Goal: Information Seeking & Learning: Learn about a topic

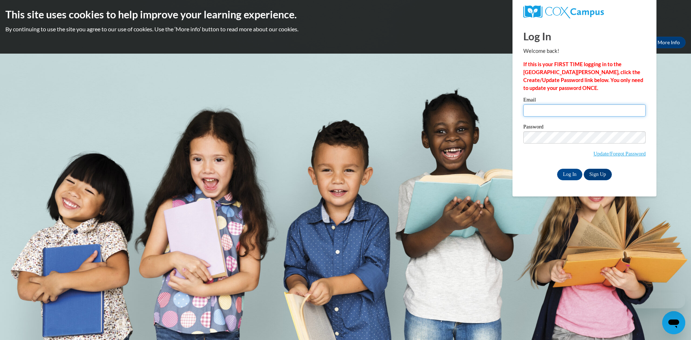
click at [549, 109] on input "Email" at bounding box center [584, 110] width 122 height 12
click at [553, 112] on input "Email" at bounding box center [584, 110] width 122 height 12
type input "mwarren@crispschools.org"
click at [557, 169] on input "Log In" at bounding box center [569, 175] width 25 height 12
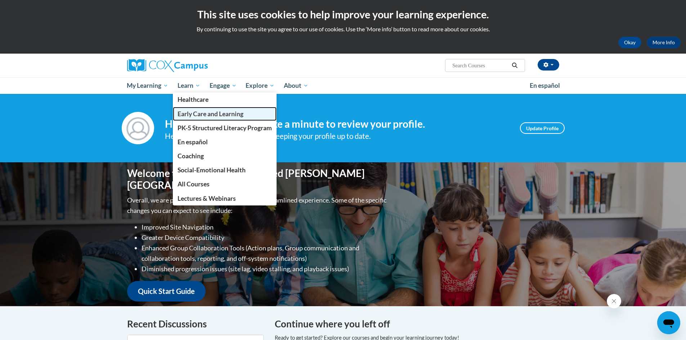
click at [198, 116] on span "Early Care and Learning" at bounding box center [210, 114] width 66 height 8
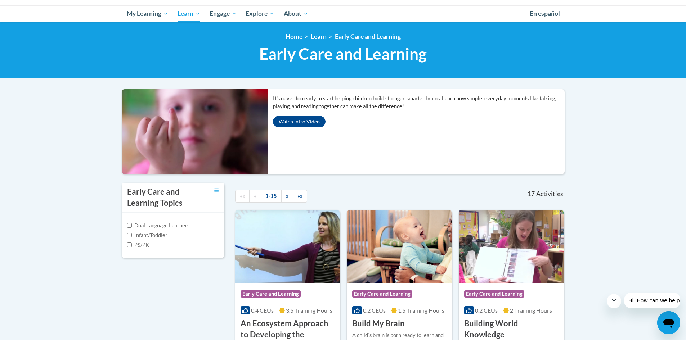
scroll to position [108, 0]
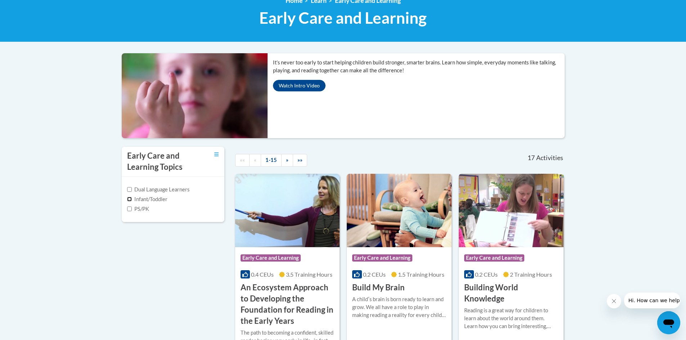
click at [130, 199] on input "Infant/Toddler" at bounding box center [129, 199] width 5 height 5
checkbox input "true"
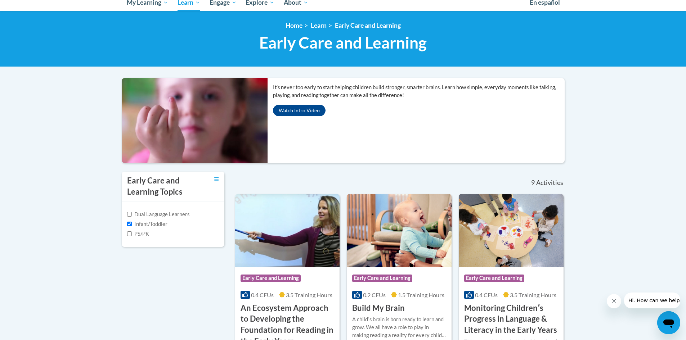
scroll to position [82, 0]
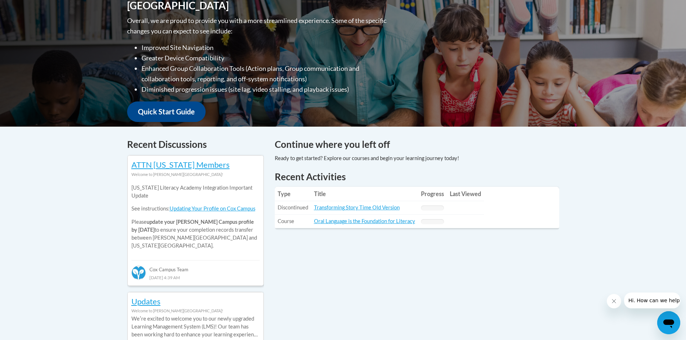
scroll to position [216, 0]
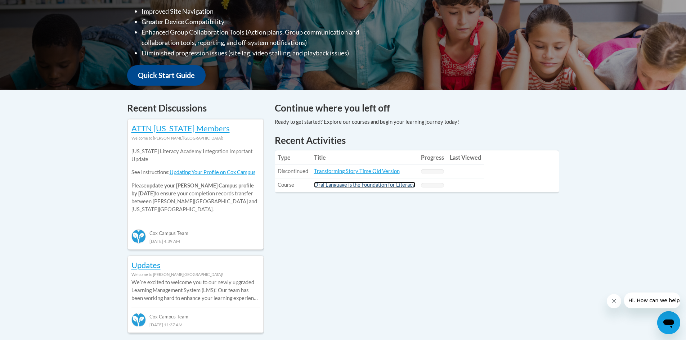
click at [362, 182] on link "Oral Language is the Foundation for Literacy" at bounding box center [364, 185] width 101 height 6
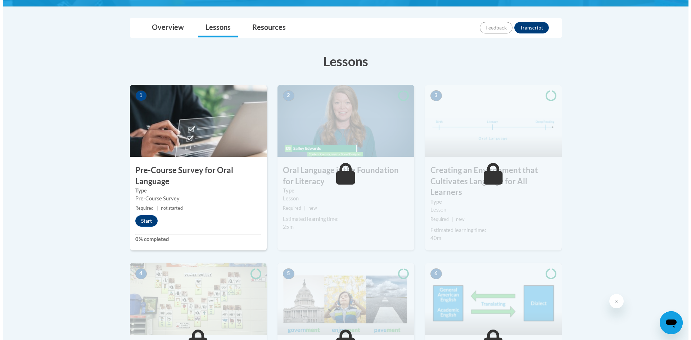
scroll to position [180, 0]
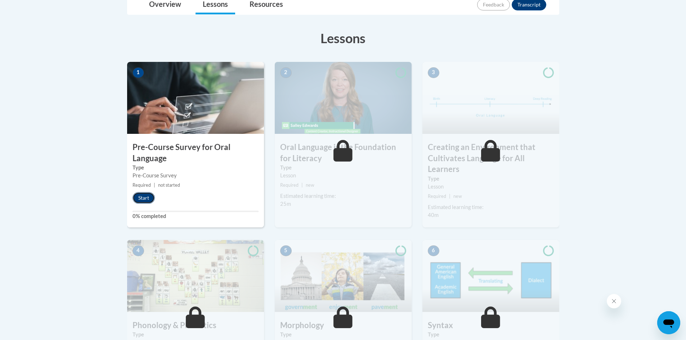
click at [146, 196] on button "Start" at bounding box center [143, 198] width 22 height 12
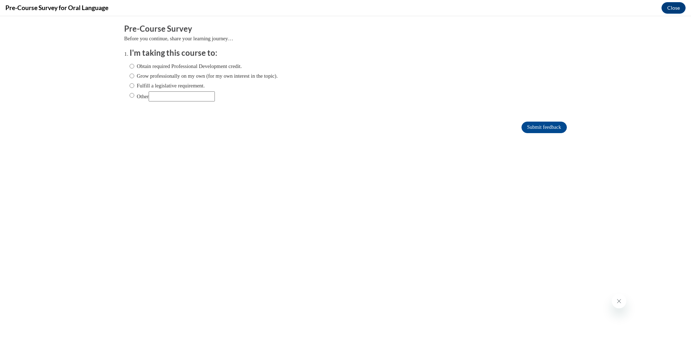
scroll to position [0, 0]
click at [130, 75] on input "Grow professionally on my own (for my own interest in the topic)." at bounding box center [132, 76] width 5 height 8
radio input "true"
click at [545, 124] on input "Submit feedback" at bounding box center [544, 128] width 45 height 12
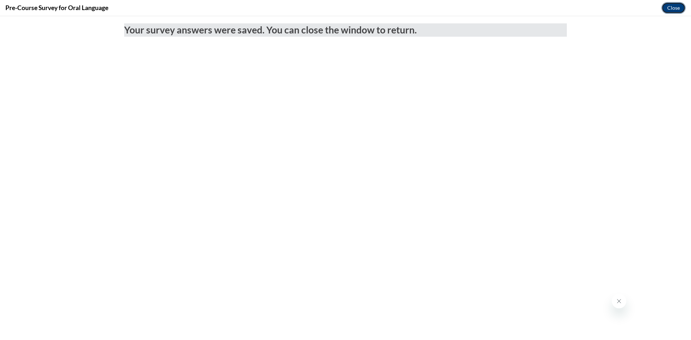
click at [672, 9] on button "Close" at bounding box center [674, 8] width 24 height 12
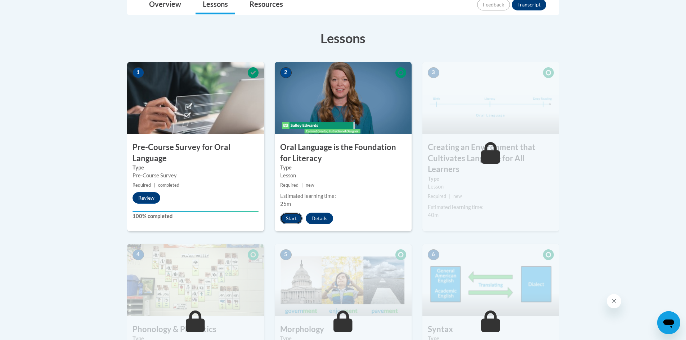
click at [289, 215] on button "Start" at bounding box center [291, 219] width 22 height 12
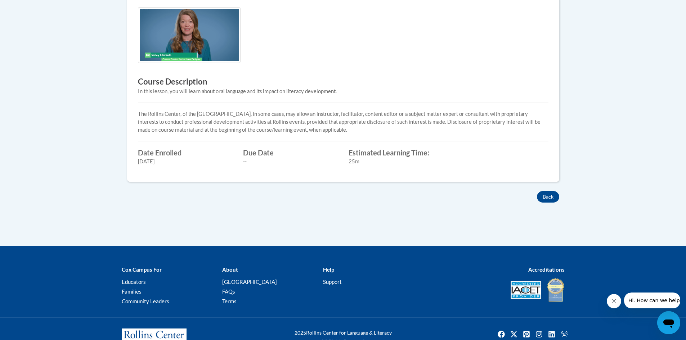
scroll to position [252, 0]
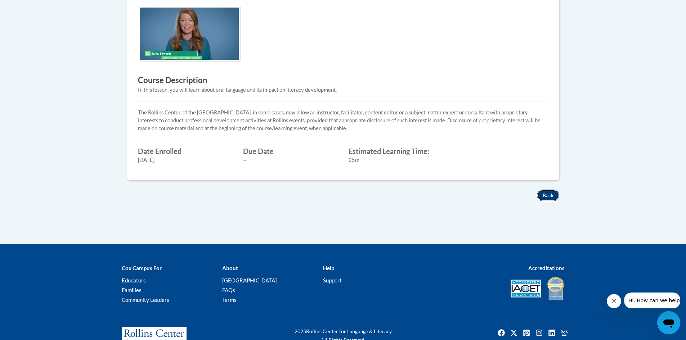
click at [546, 194] on button "Back" at bounding box center [548, 196] width 22 height 12
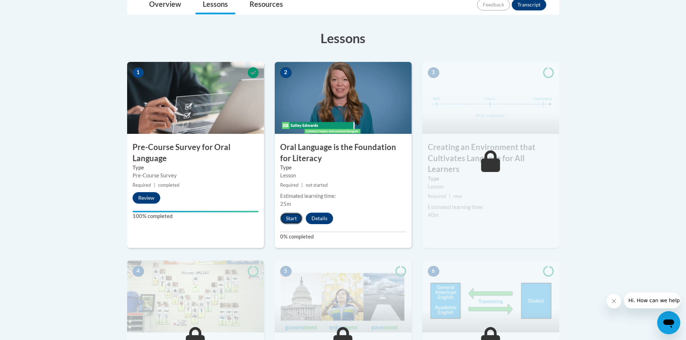
click at [291, 218] on button "Start" at bounding box center [291, 219] width 22 height 12
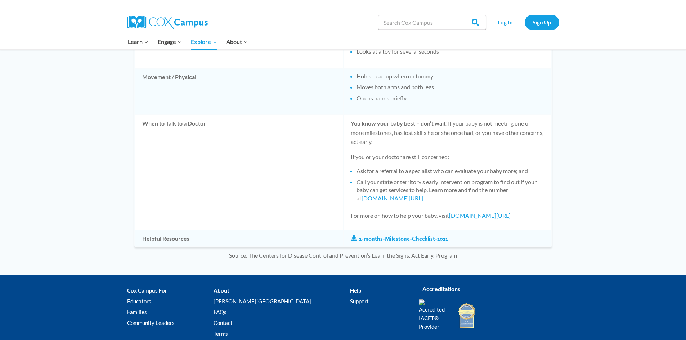
scroll to position [632, 0]
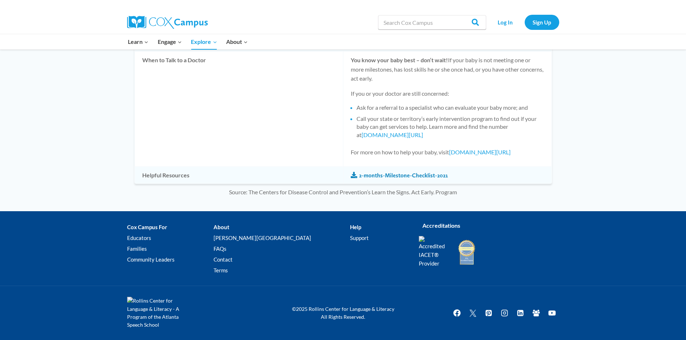
click at [394, 176] on link "2-months-Milestone-Checklist-2021" at bounding box center [399, 176] width 97 height 8
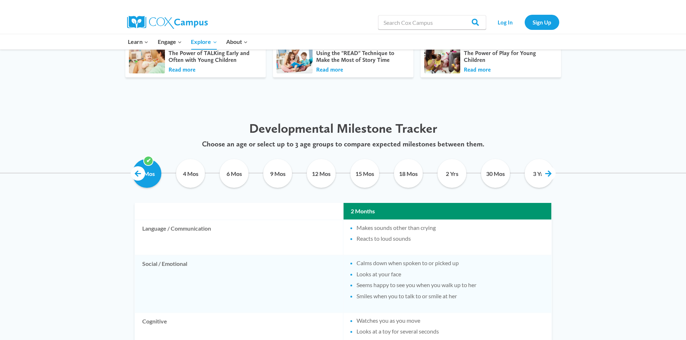
scroll to position [272, 0]
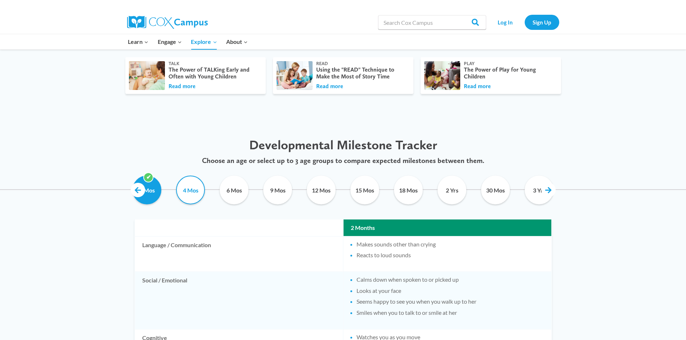
click at [189, 190] on input "4 Mos" at bounding box center [190, 190] width 33 height 29
checkbox input "true"
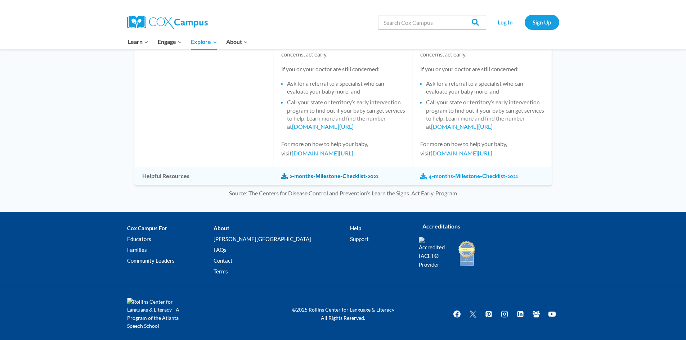
scroll to position [731, 0]
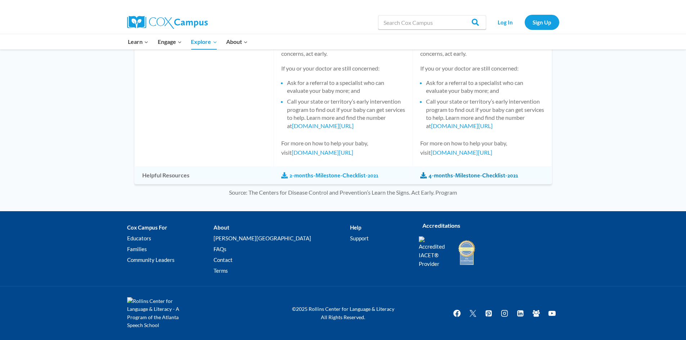
click at [479, 175] on link "4-months-Milestone-Checklist-2021" at bounding box center [469, 176] width 98 height 8
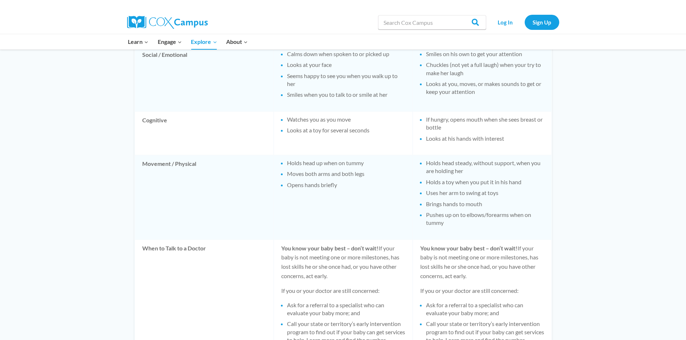
scroll to position [407, 0]
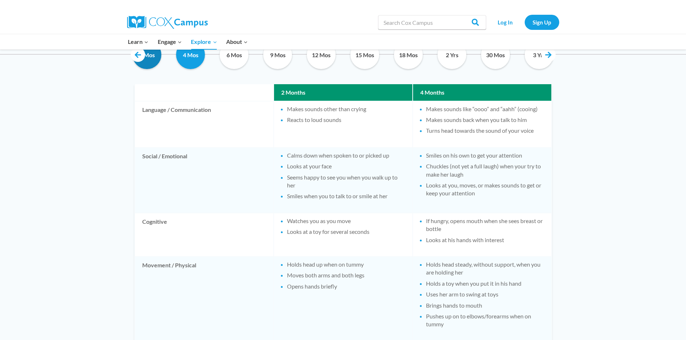
click at [150, 60] on input "2 Mos" at bounding box center [147, 54] width 33 height 29
checkbox input "false"
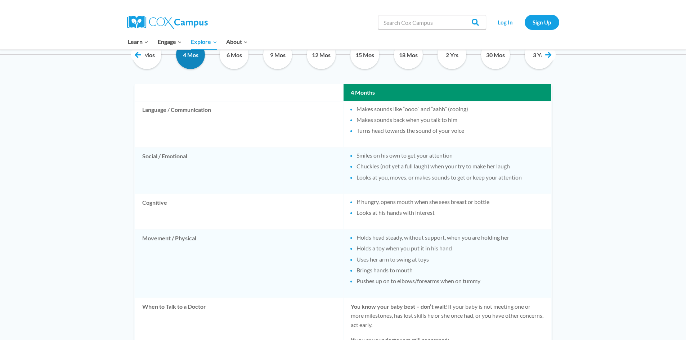
click at [189, 58] on input "4 Mos" at bounding box center [190, 54] width 33 height 29
click at [190, 57] on input "4 Mos" at bounding box center [190, 54] width 33 height 29
checkbox input "true"
click at [235, 58] on input "6 Mos" at bounding box center [234, 54] width 33 height 29
checkbox input "true"
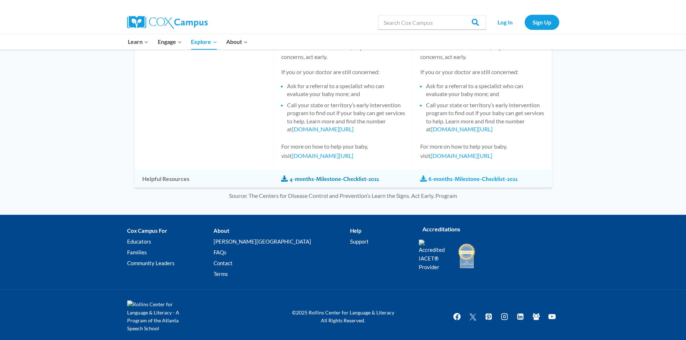
scroll to position [739, 0]
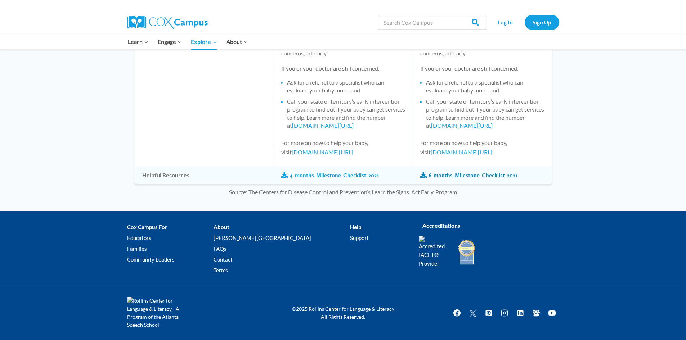
click at [464, 175] on link "6-months-Milestone-Checklist-2021" at bounding box center [469, 176] width 98 height 8
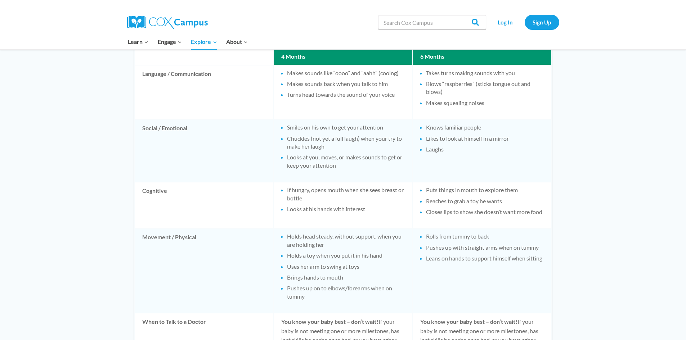
scroll to position [343, 0]
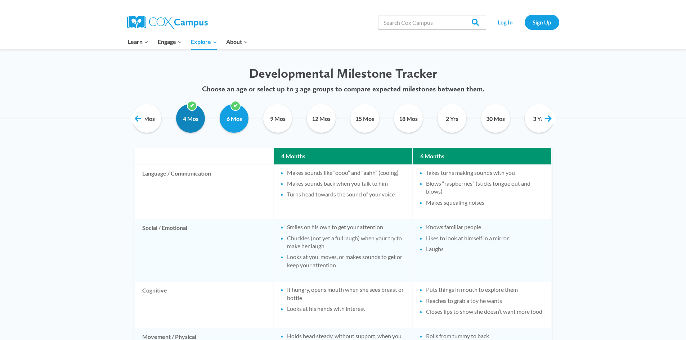
click at [190, 115] on input "4 Mos" at bounding box center [190, 118] width 33 height 29
checkbox input "false"
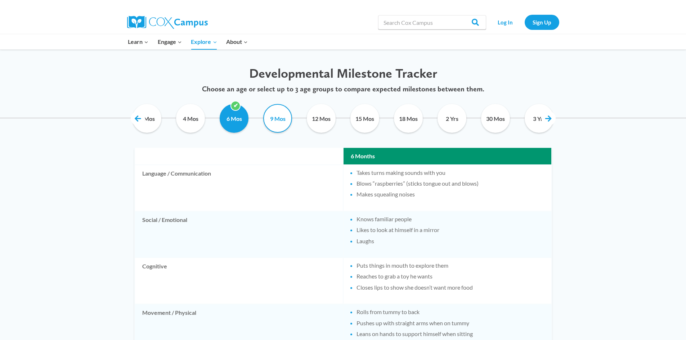
click at [277, 114] on input "9 Mos" at bounding box center [277, 118] width 33 height 29
checkbox input "true"
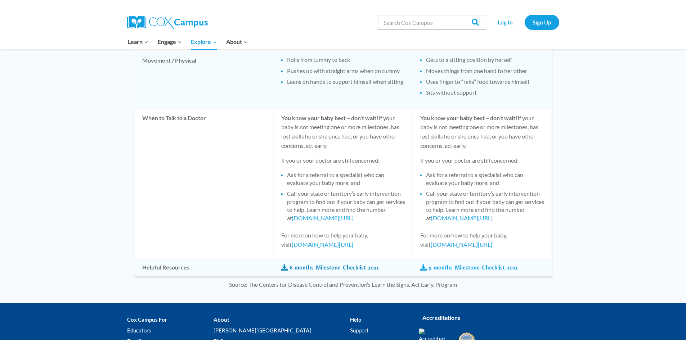
scroll to position [734, 0]
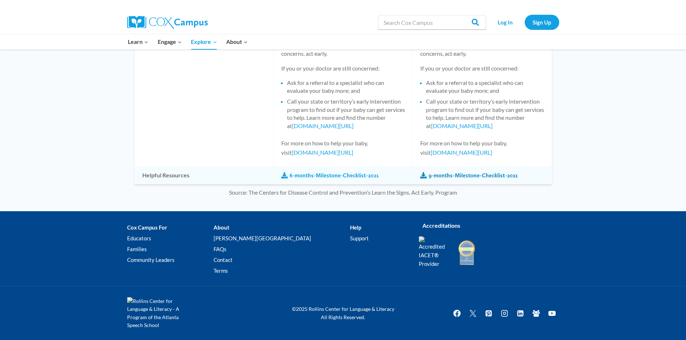
click at [449, 176] on link "9-months-Milestone-Checklist-2021" at bounding box center [469, 176] width 98 height 8
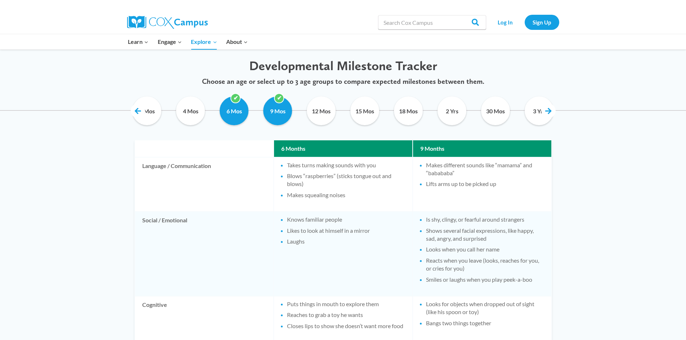
scroll to position [266, 0]
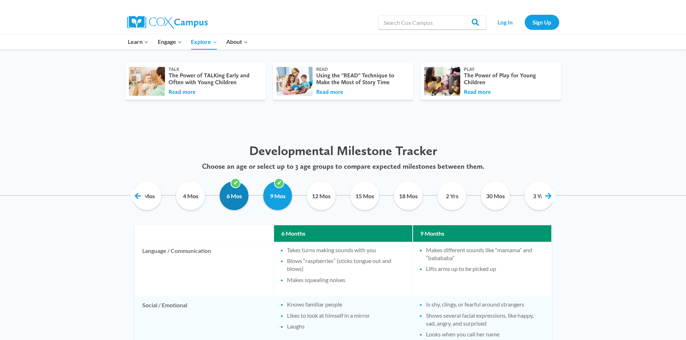
click at [237, 201] on input "6 Mos" at bounding box center [234, 195] width 33 height 29
checkbox input "false"
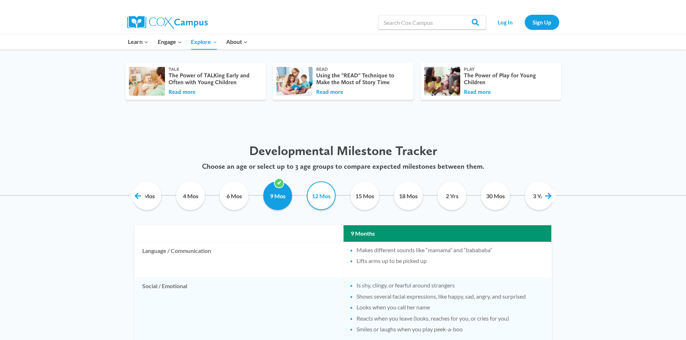
click at [324, 196] on input "12 Mos" at bounding box center [321, 195] width 33 height 29
checkbox input "true"
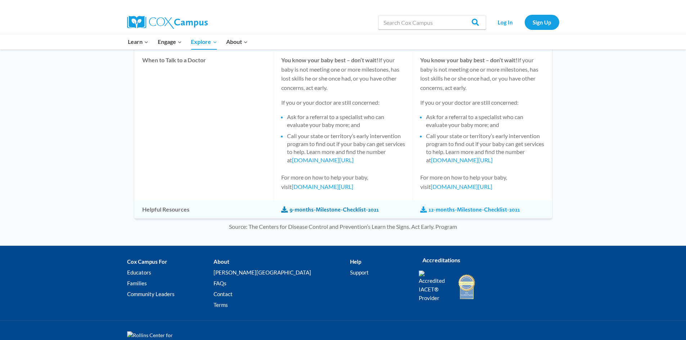
scroll to position [734, 0]
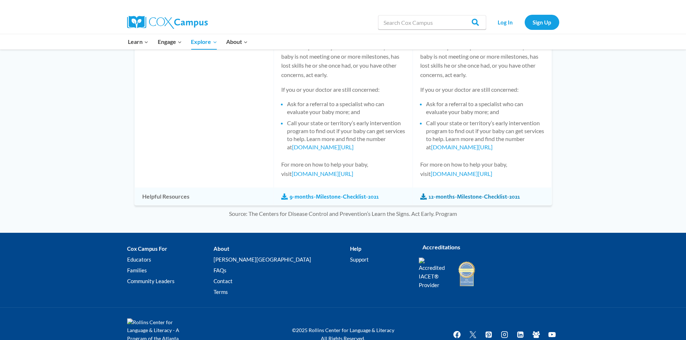
click at [465, 197] on link "12-months-Milestone-Checklist-2021" at bounding box center [470, 197] width 100 height 8
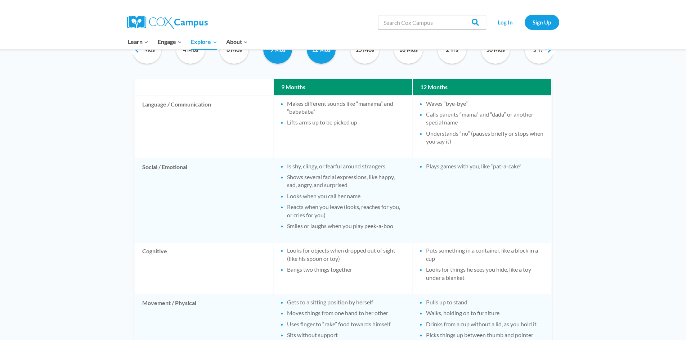
scroll to position [338, 0]
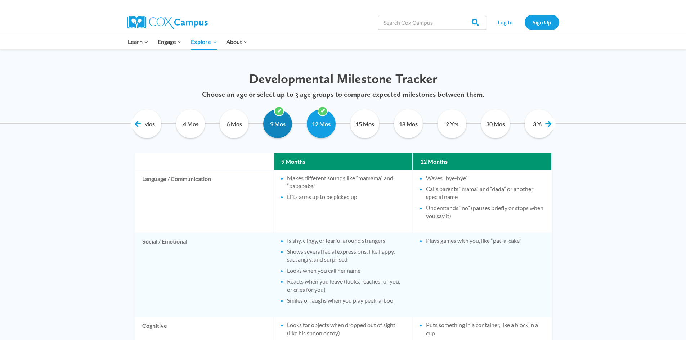
click at [282, 127] on input "9 Mos" at bounding box center [277, 123] width 33 height 29
checkbox input "false"
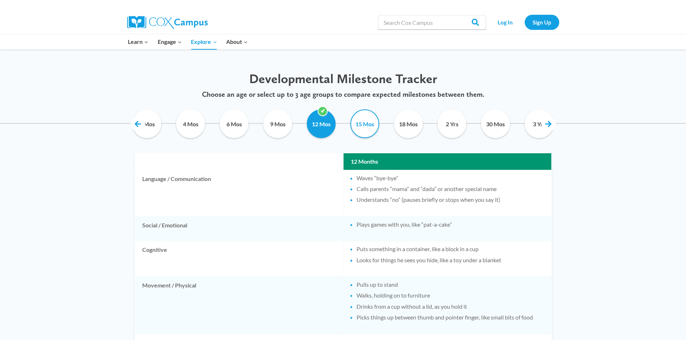
click at [361, 122] on input "15 Mos" at bounding box center [364, 123] width 33 height 29
checkbox input "true"
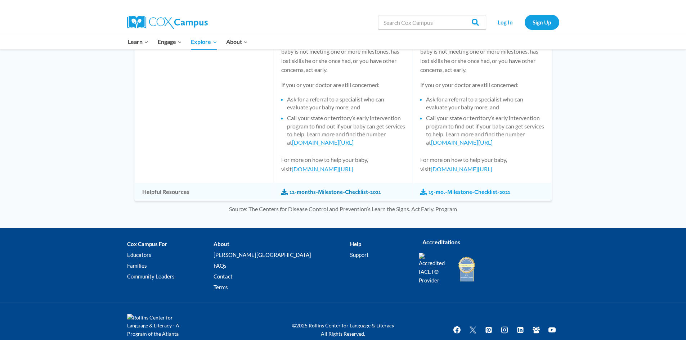
scroll to position [770, 0]
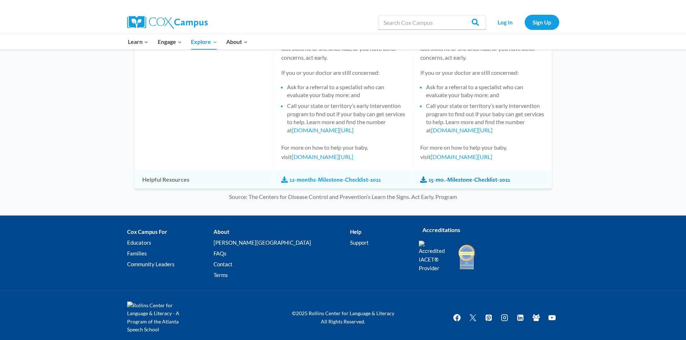
click at [471, 179] on link "15-mo.-Milestone-Checklist-2021" at bounding box center [465, 180] width 90 height 8
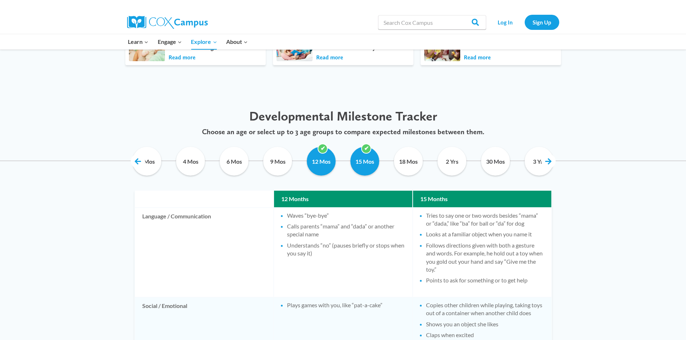
scroll to position [302, 0]
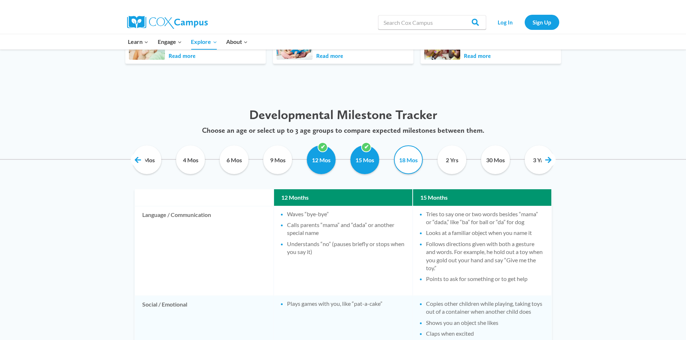
click at [406, 166] on input "18 Mos" at bounding box center [408, 159] width 33 height 29
checkbox input "true"
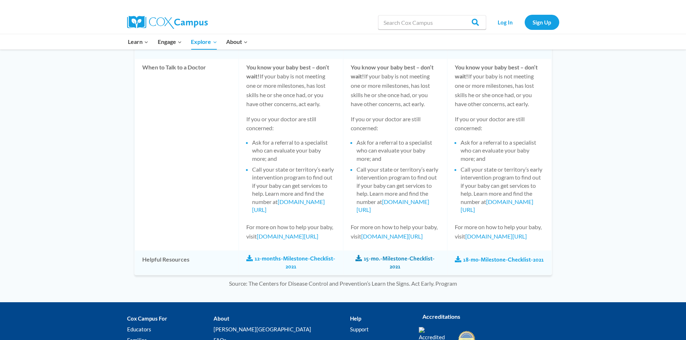
scroll to position [935, 0]
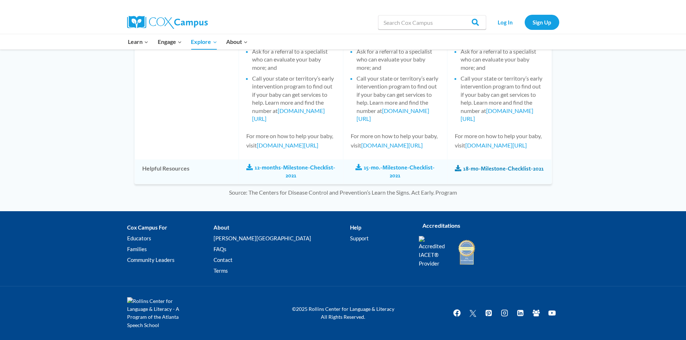
click at [487, 168] on link "18-mo-Milestone-Checklist-2021" at bounding box center [499, 169] width 89 height 8
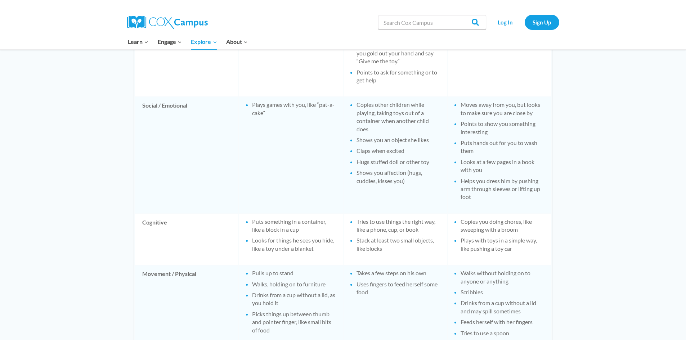
scroll to position [287, 0]
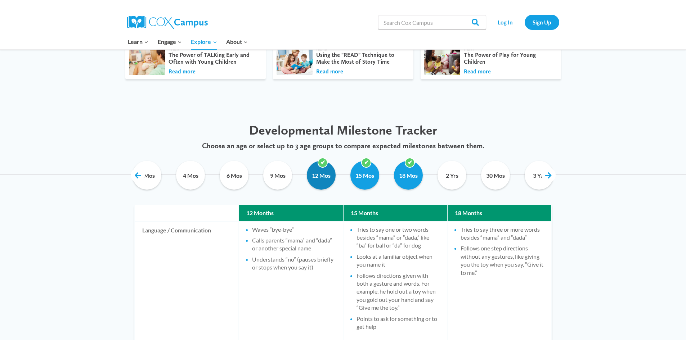
click at [320, 176] on input "12 Mos" at bounding box center [321, 175] width 33 height 29
checkbox input "false"
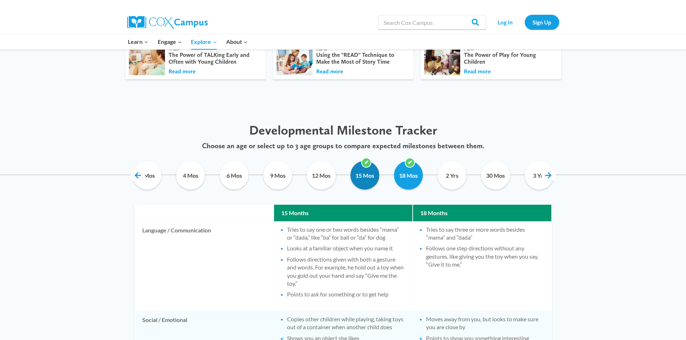
click at [368, 176] on input "15 Mos" at bounding box center [364, 175] width 33 height 29
checkbox input "false"
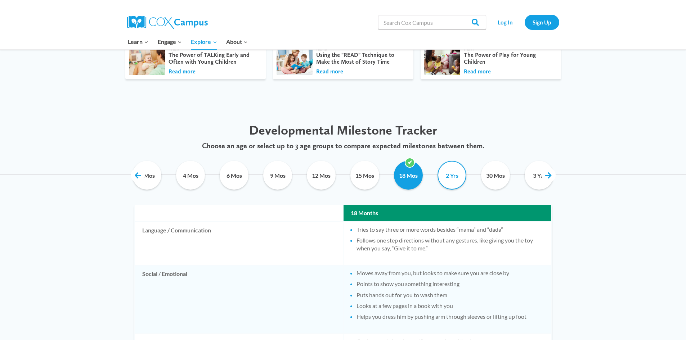
click at [455, 174] on input "2 Yrs" at bounding box center [452, 175] width 33 height 29
checkbox input "true"
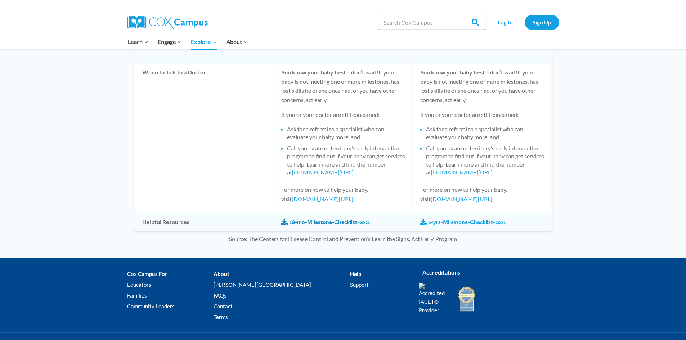
scroll to position [791, 0]
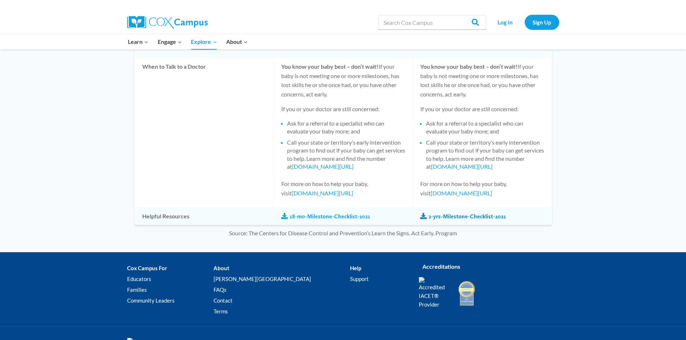
click at [481, 221] on link "2-yrs-Milestone-Checklist-2021" at bounding box center [463, 217] width 86 height 8
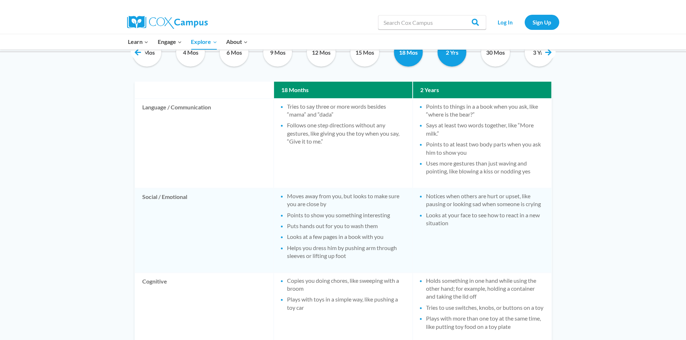
scroll to position [323, 0]
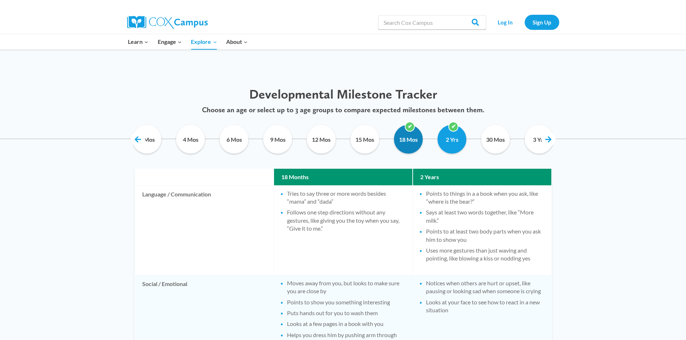
drag, startPoint x: 414, startPoint y: 138, endPoint x: 417, endPoint y: 136, distance: 3.9
click at [414, 137] on input "18 Mos" at bounding box center [408, 139] width 33 height 29
checkbox input "false"
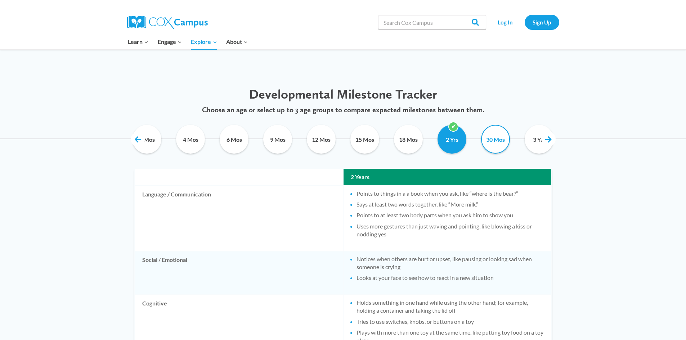
click at [497, 137] on input "30 Mos" at bounding box center [495, 139] width 33 height 29
checkbox input "true"
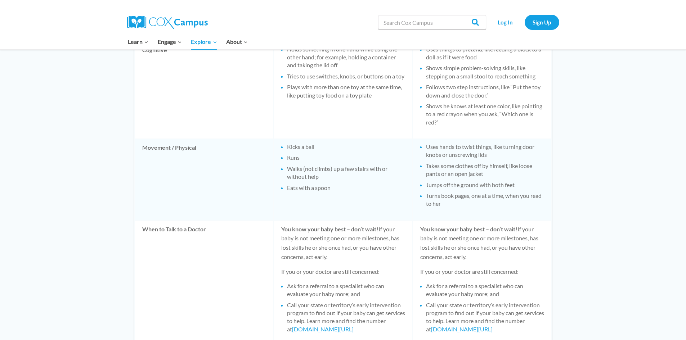
scroll to position [755, 0]
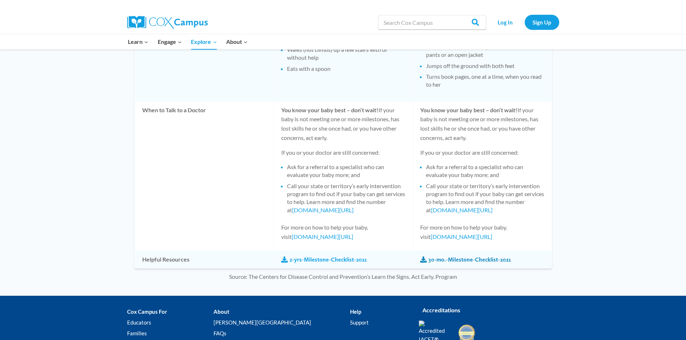
click at [460, 261] on link "30-mo.-Milestone-Checklist-2021" at bounding box center [465, 260] width 91 height 8
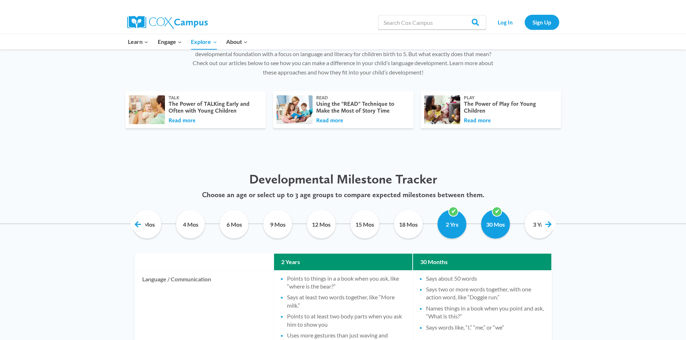
scroll to position [251, 0]
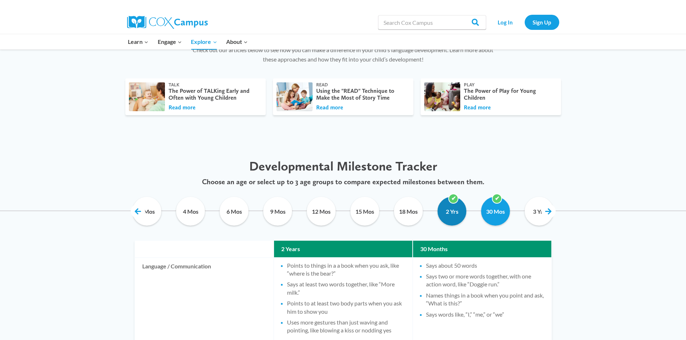
click at [448, 213] on input "2 Yrs" at bounding box center [452, 211] width 33 height 29
checkbox input "false"
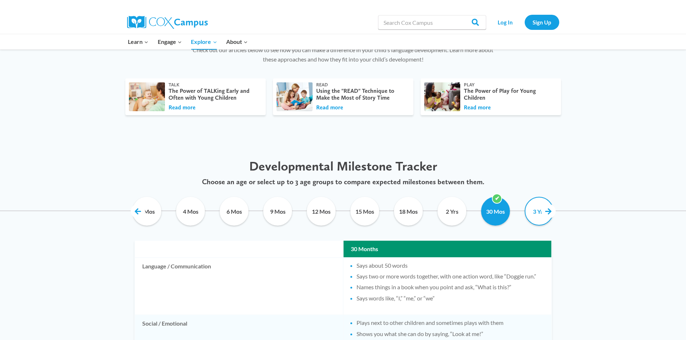
click at [537, 211] on input "3 Yrs" at bounding box center [539, 211] width 33 height 29
checkbox input "true"
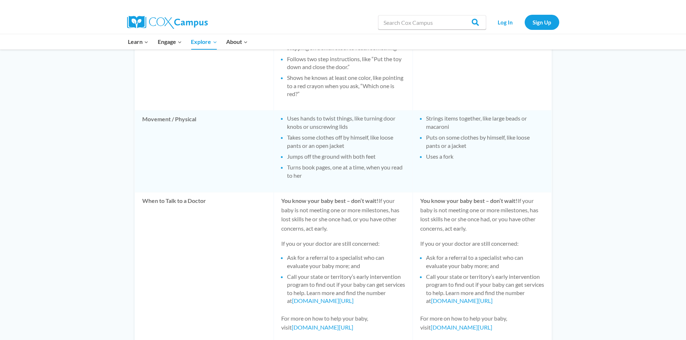
scroll to position [850, 0]
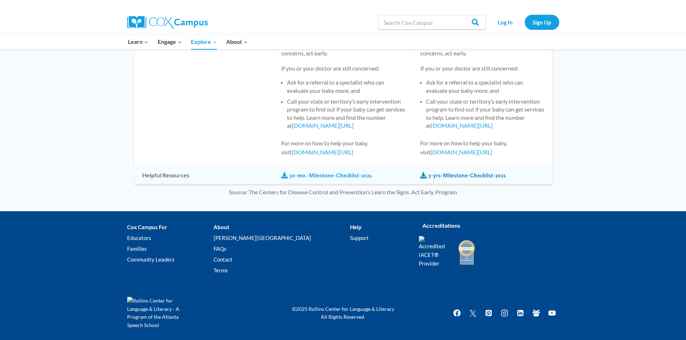
click at [460, 178] on link "3-yrs-Milestone-Checklist-2021" at bounding box center [463, 176] width 86 height 8
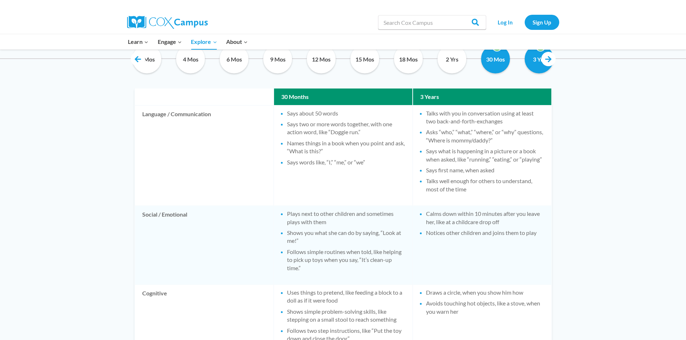
scroll to position [346, 0]
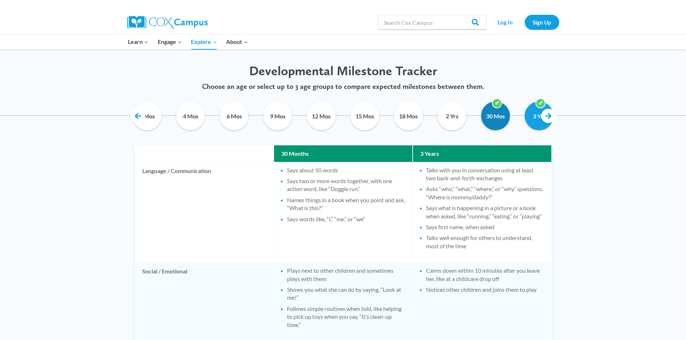
click at [492, 121] on input "30 Mos" at bounding box center [495, 116] width 33 height 29
checkbox input "false"
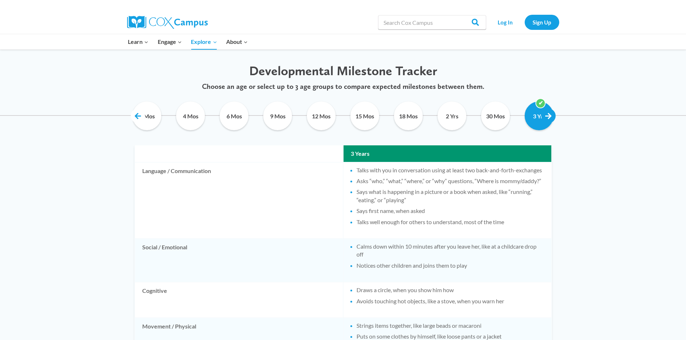
click at [549, 113] on link at bounding box center [548, 116] width 14 height 14
click at [492, 117] on input "4 Yrs" at bounding box center [495, 116] width 33 height 29
checkbox input "true"
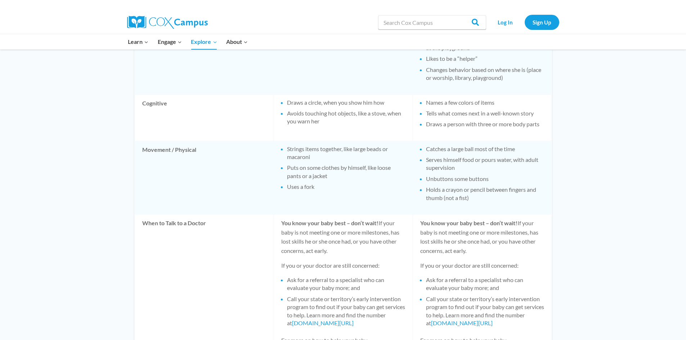
scroll to position [832, 0]
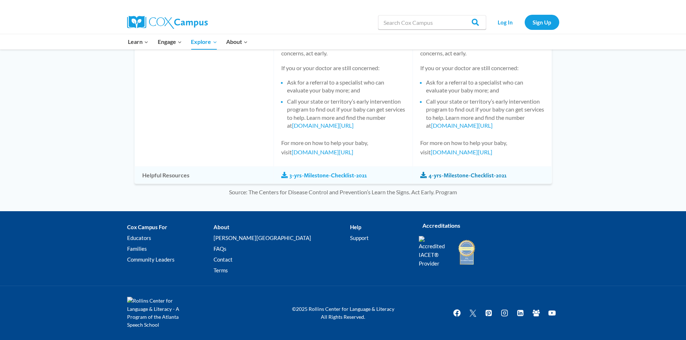
click at [454, 174] on link "4-yrs-Milestone-Checklist-2021" at bounding box center [463, 176] width 86 height 8
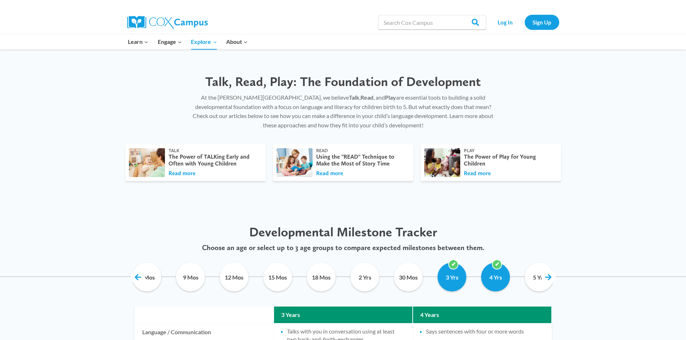
scroll to position [184, 0]
